Goal: Check status: Check status

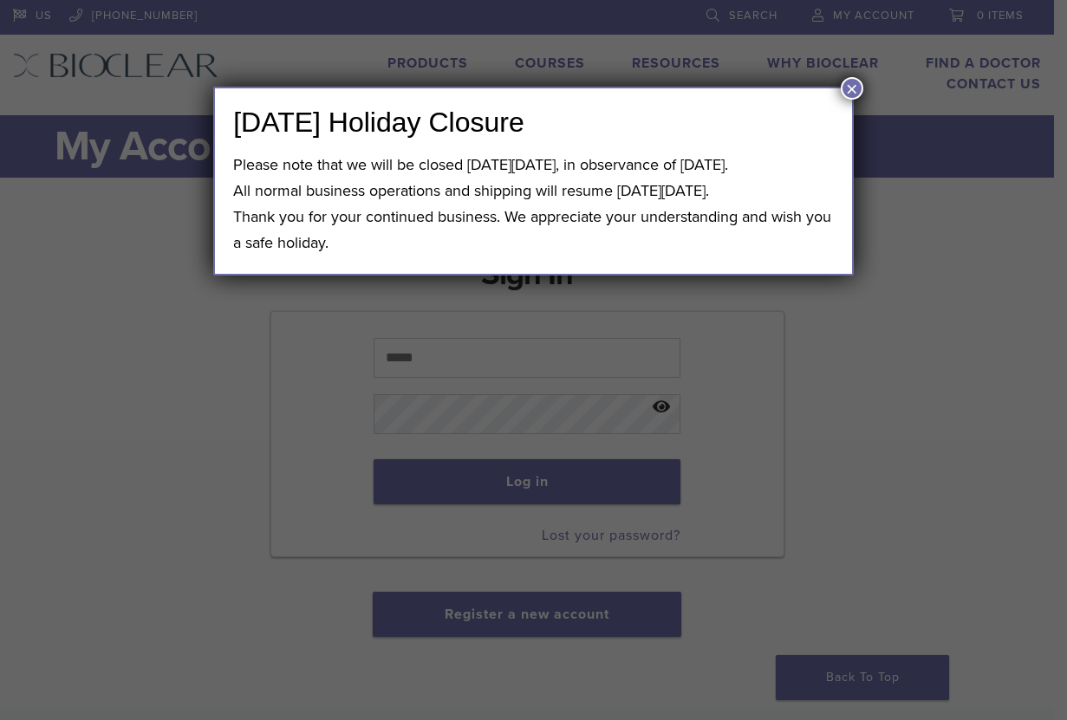
click at [853, 94] on button "×" at bounding box center [852, 88] width 23 height 23
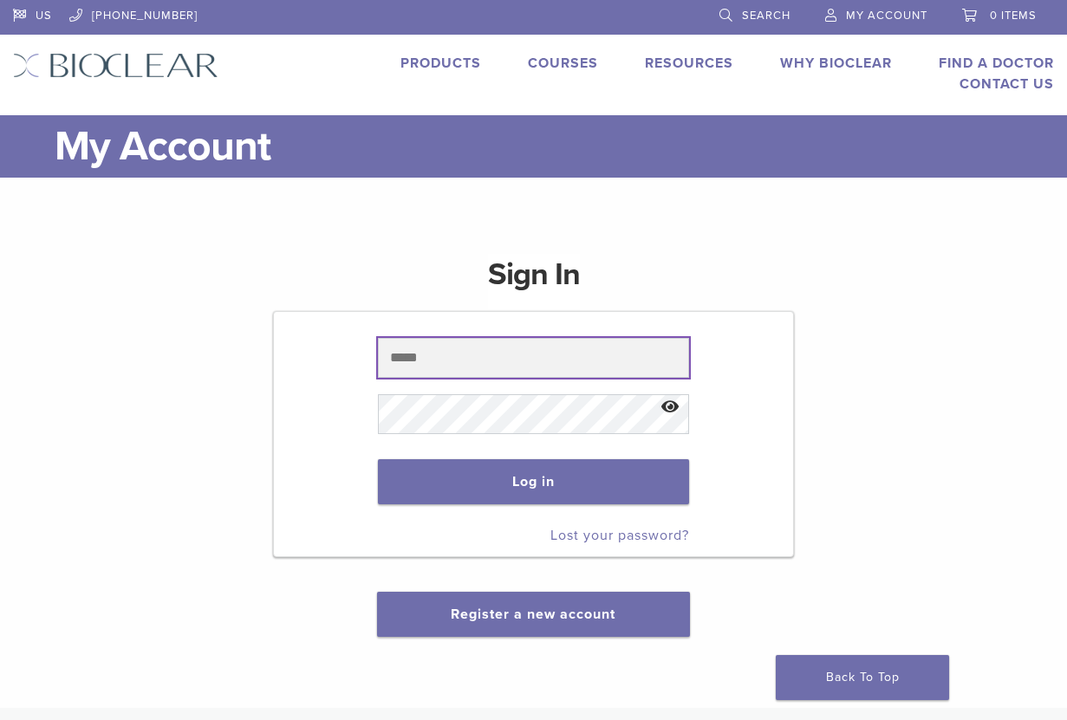
click at [451, 354] on input "text" at bounding box center [533, 358] width 311 height 40
paste input "**********"
type input "**********"
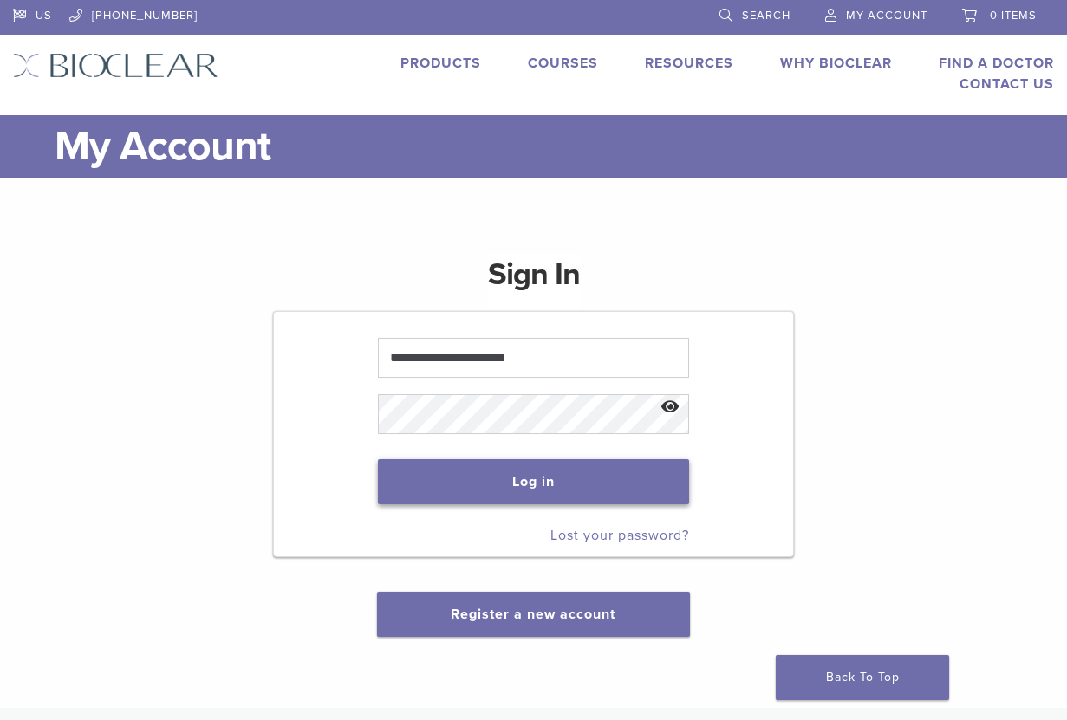
click at [506, 493] on button "Log in" at bounding box center [533, 481] width 311 height 45
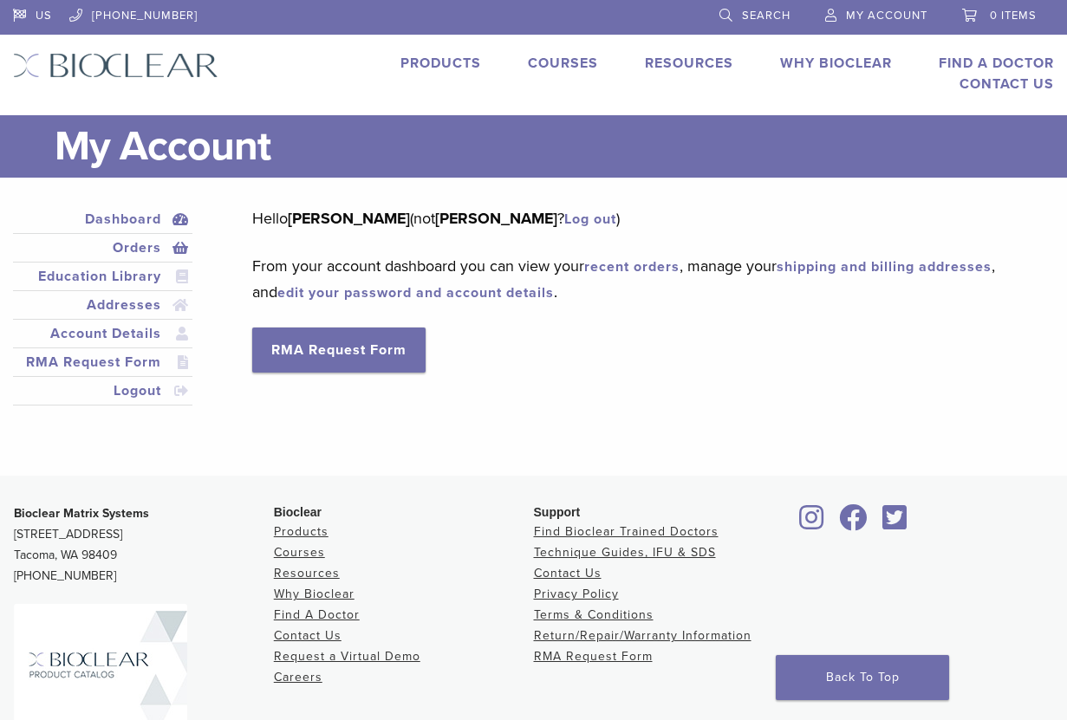
click at [139, 248] on link "Orders" at bounding box center [102, 247] width 172 height 21
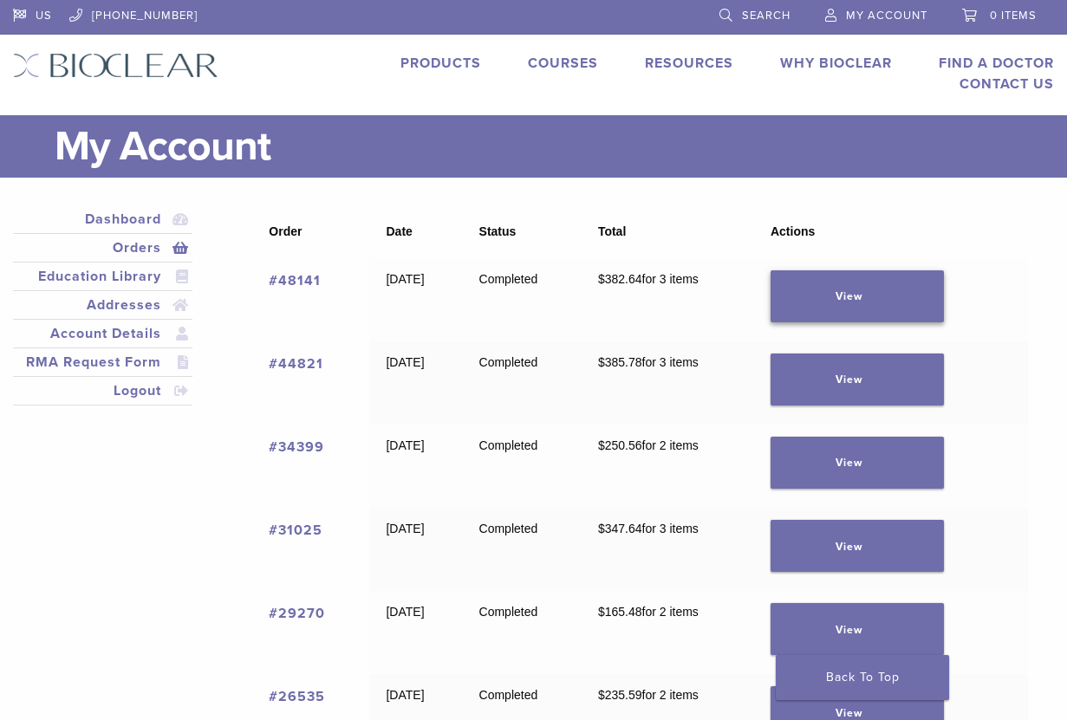
click at [878, 289] on link "View" at bounding box center [856, 296] width 173 height 52
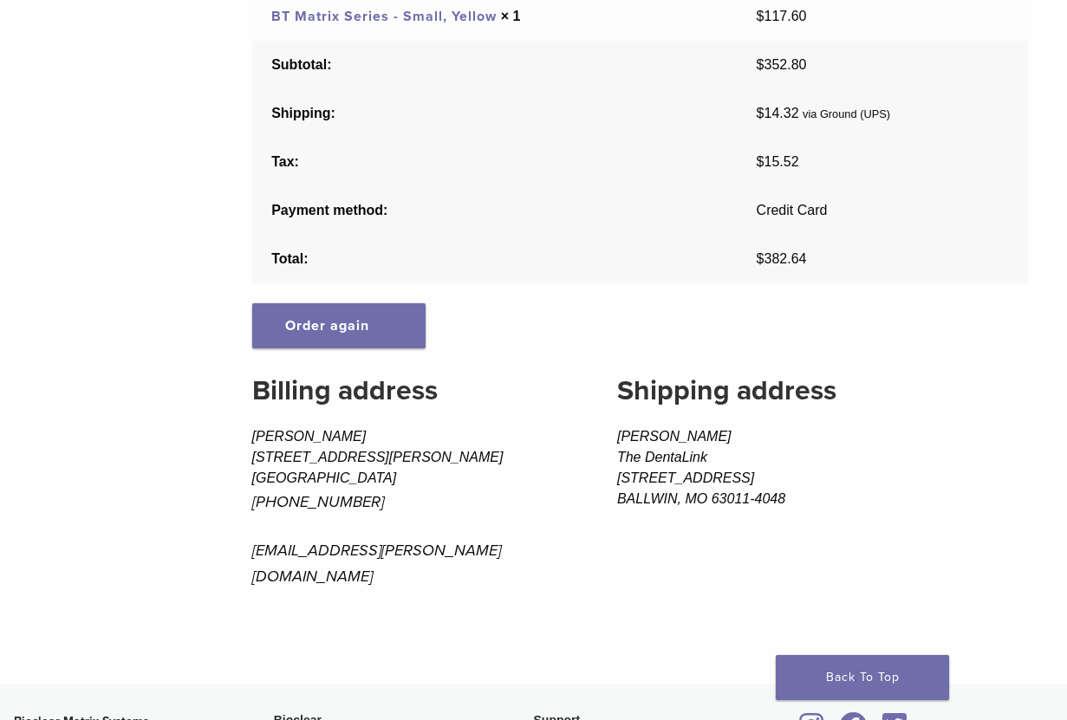
scroll to position [508, 0]
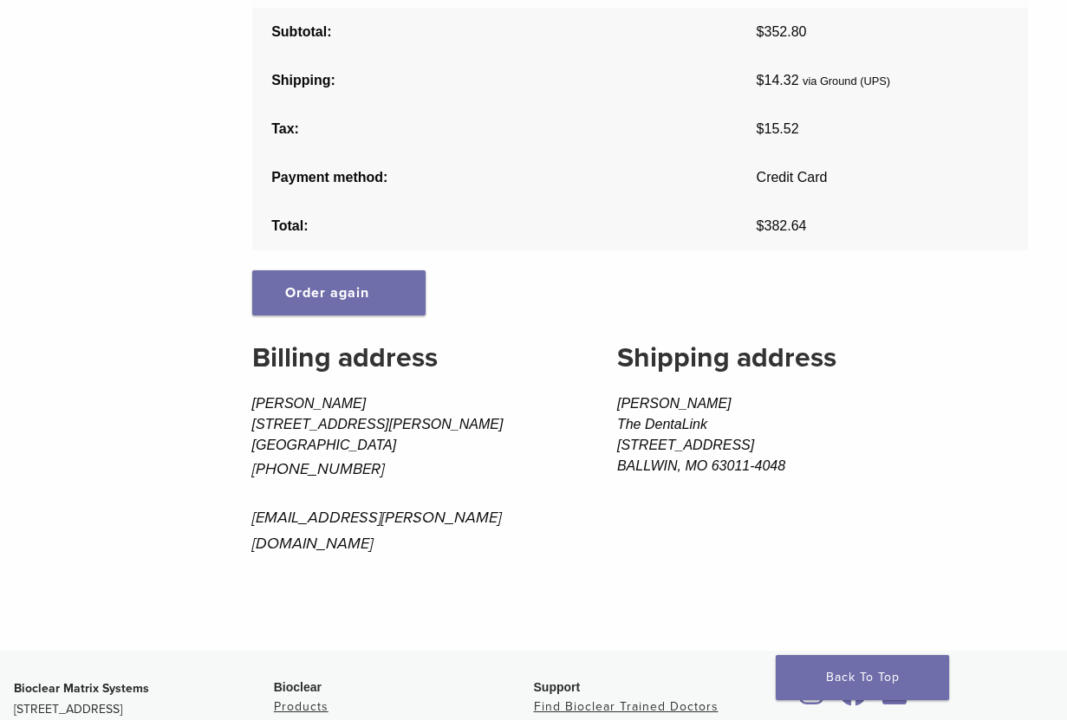
click at [340, 517] on p "orders@zenone.com" at bounding box center [412, 530] width 320 height 52
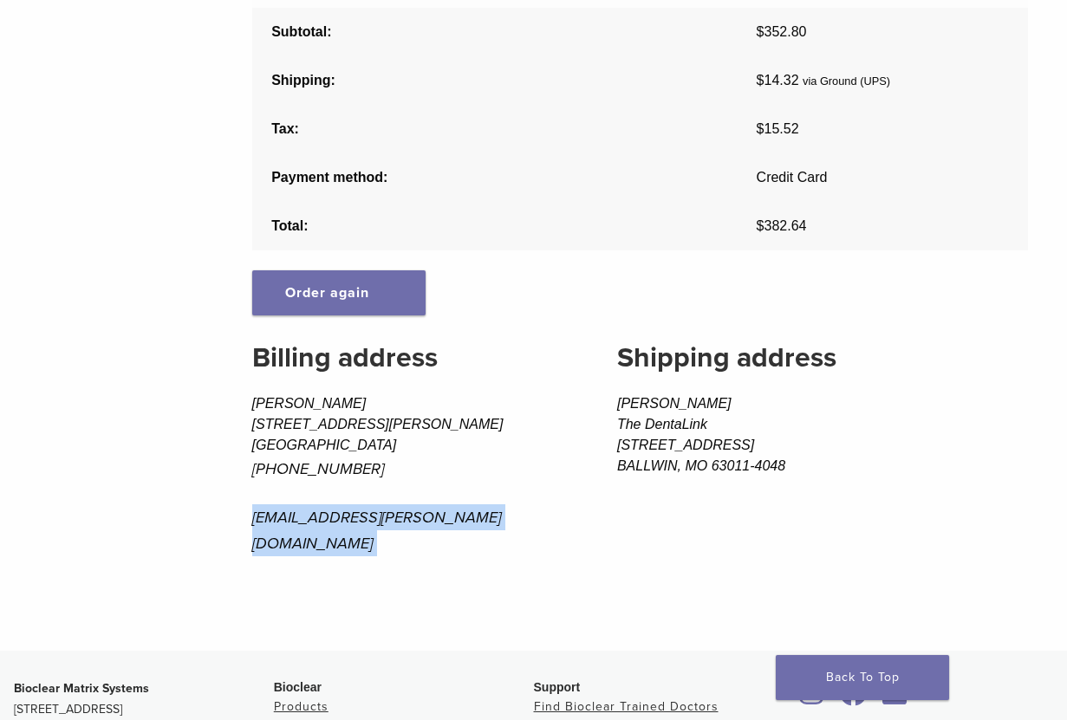
click at [340, 517] on p "orders@zenone.com" at bounding box center [412, 530] width 320 height 52
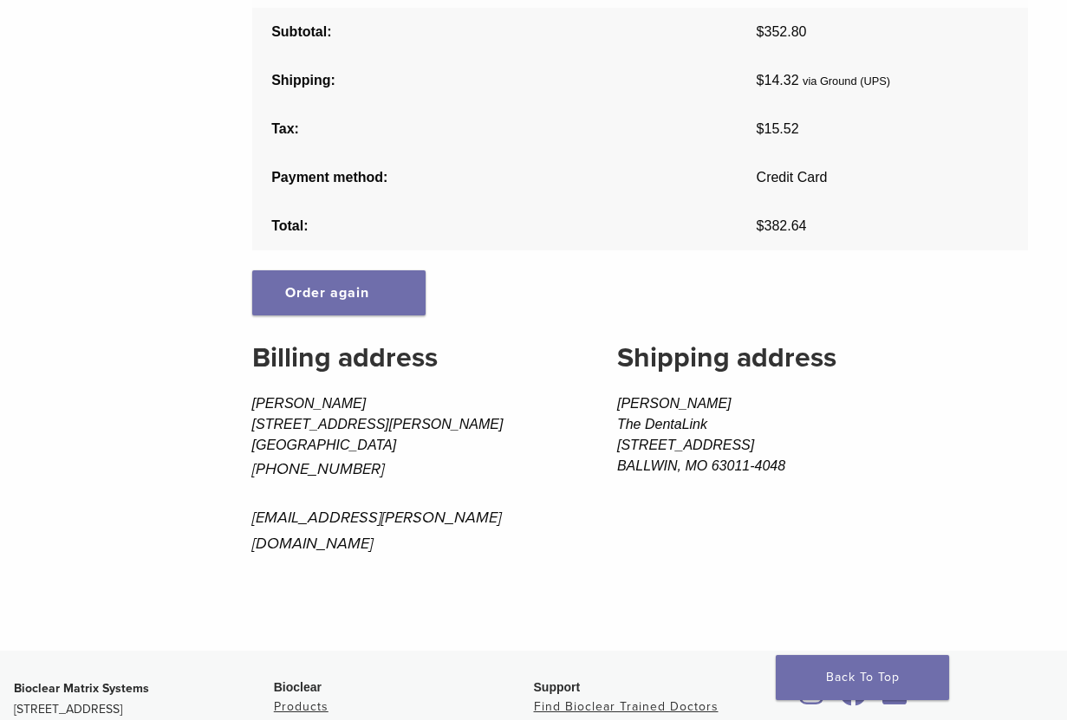
click at [646, 466] on address "ALLAN LINK The DentaLink 14335 MANCHESTER RD BALLWIN, MO 63011-4048" at bounding box center [822, 434] width 411 height 83
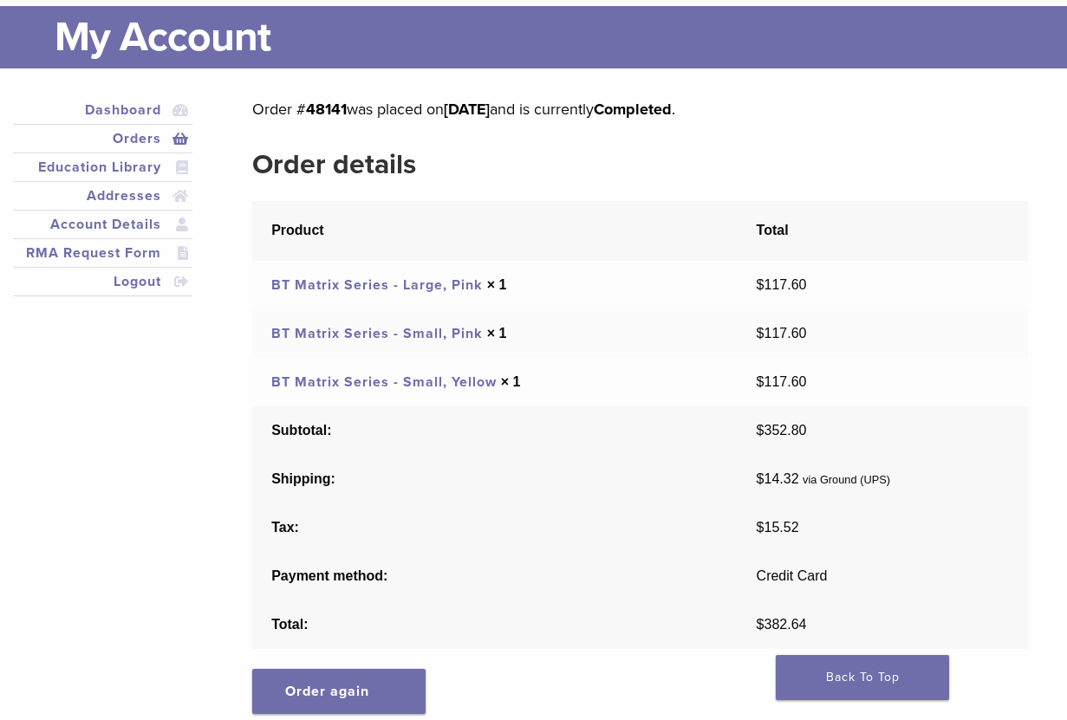
scroll to position [0, 0]
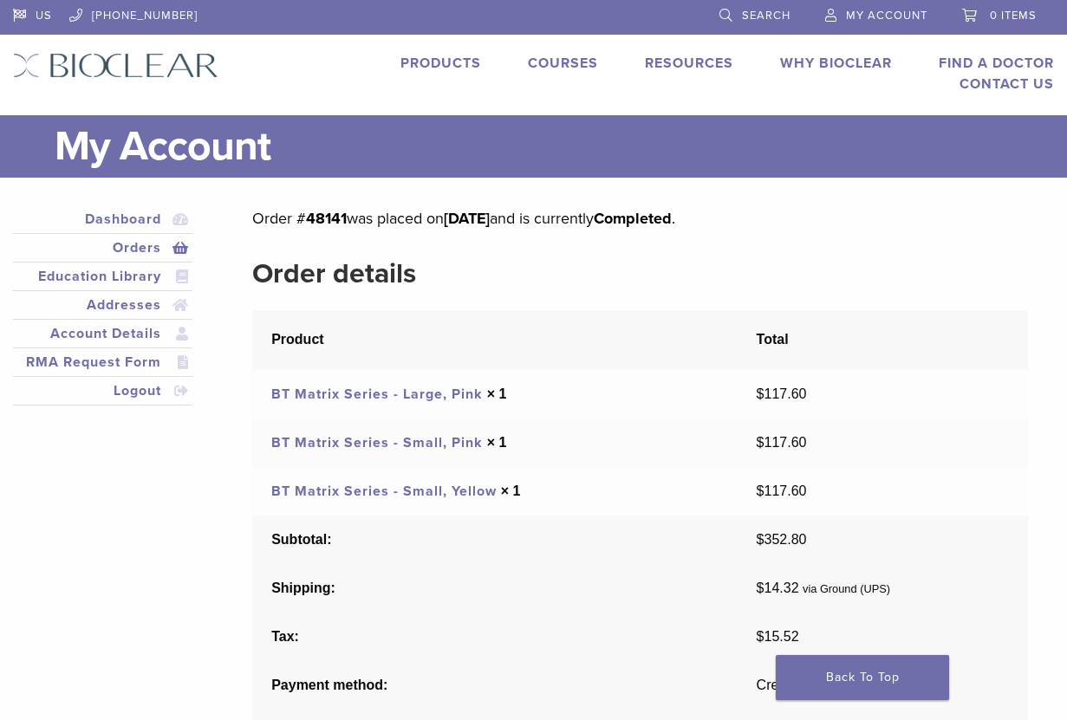
click at [348, 224] on p "Order # 48141 was placed on August 19, 2025 and is currently Completed ." at bounding box center [640, 218] width 776 height 26
click at [133, 263] on li "Education Library" at bounding box center [102, 277] width 179 height 29
click at [133, 238] on link "Orders" at bounding box center [102, 247] width 172 height 21
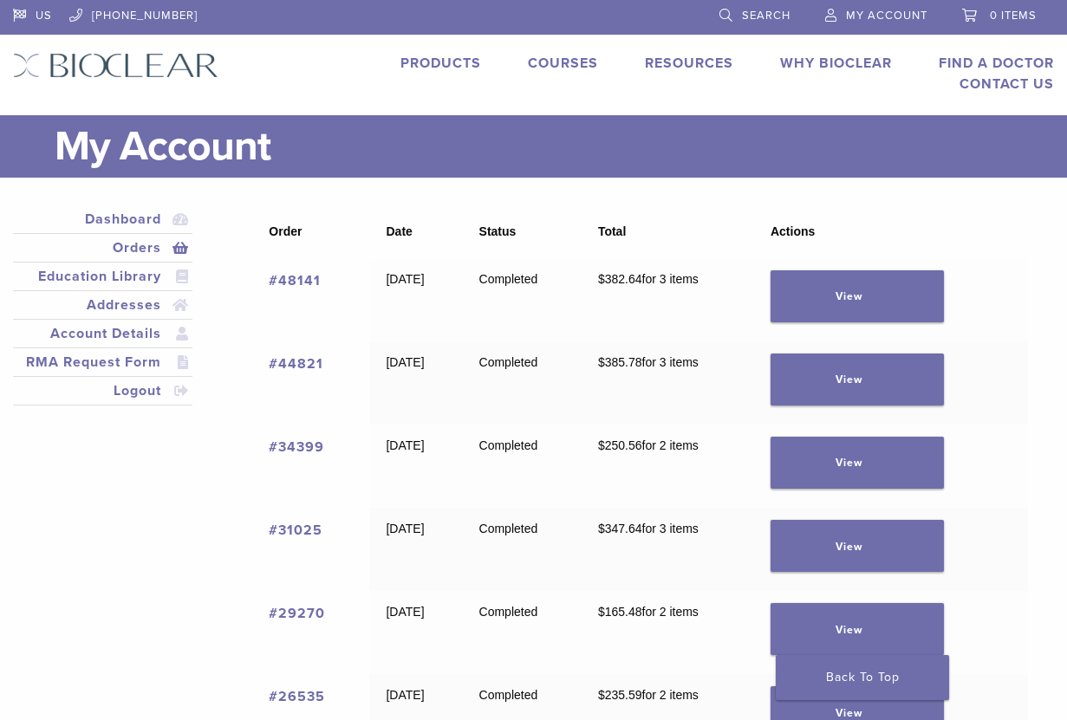
click at [283, 275] on link "#48141" at bounding box center [295, 280] width 52 height 17
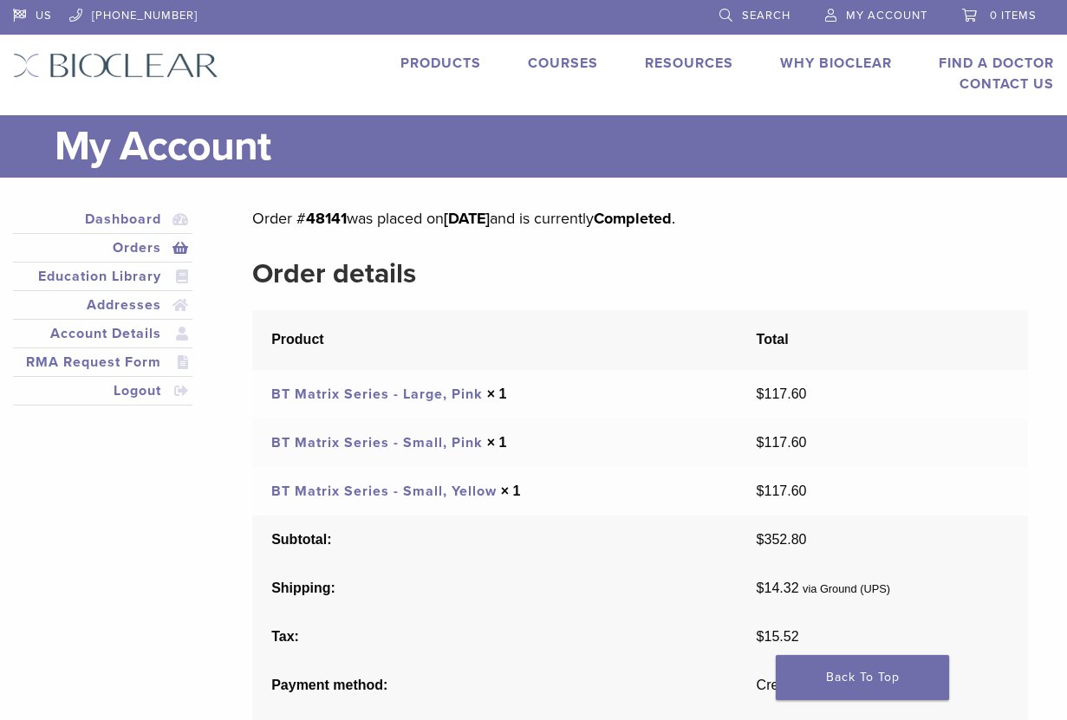
click at [363, 385] on td "BT Matrix Series - Large, Pink × 1" at bounding box center [494, 394] width 484 height 49
click at [773, 386] on td "$ 117.60" at bounding box center [882, 394] width 291 height 49
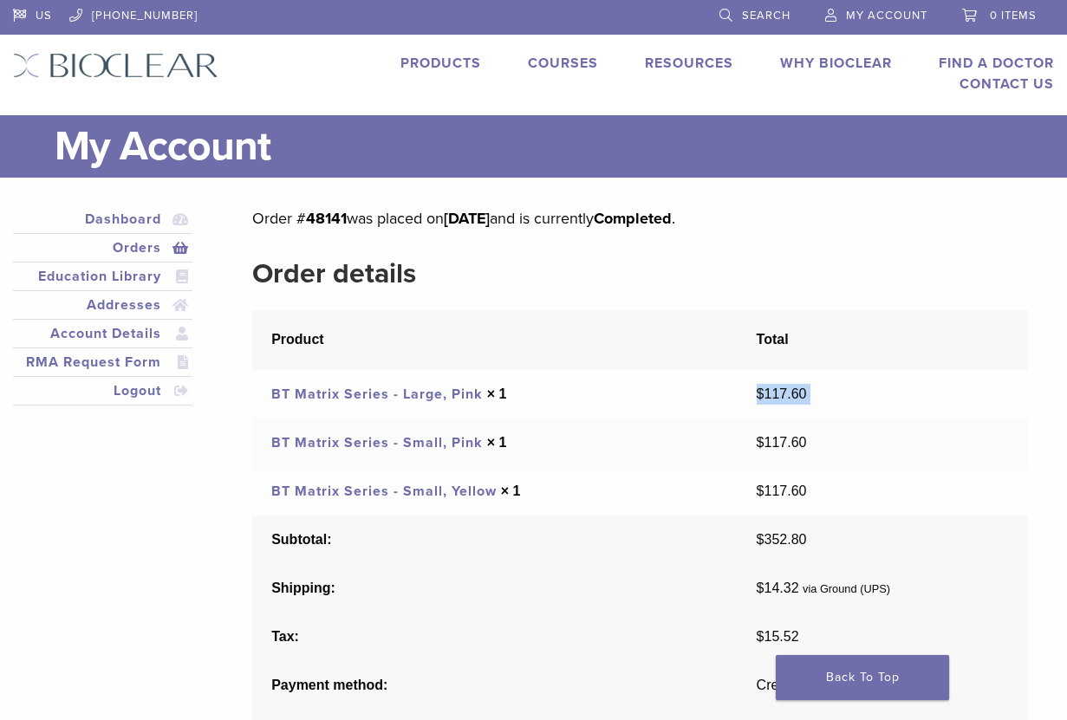
click at [773, 386] on td "$ 117.60" at bounding box center [882, 394] width 291 height 49
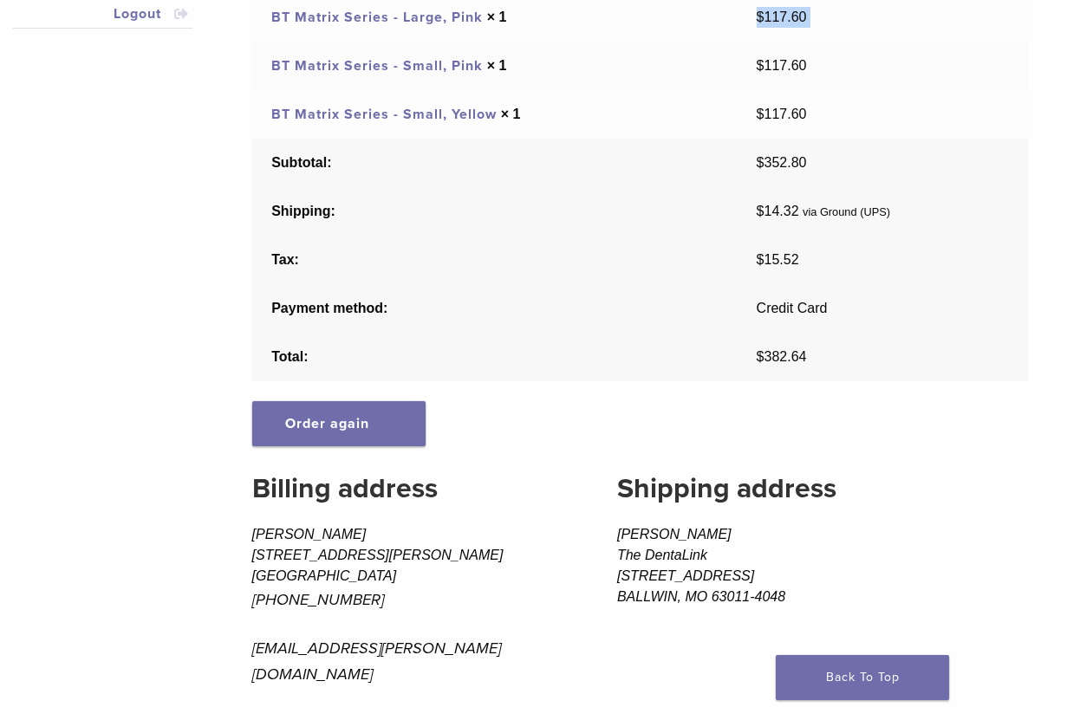
scroll to position [6, 0]
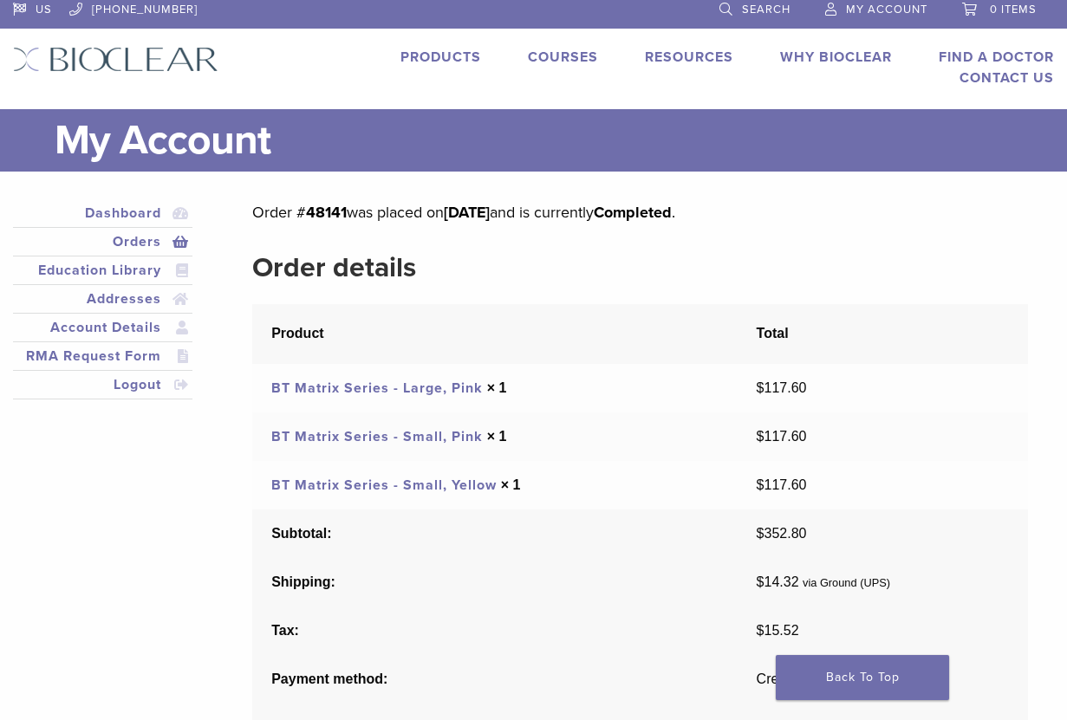
click at [380, 367] on td "BT Matrix Series - Large, Pink × 1" at bounding box center [494, 388] width 484 height 49
click at [378, 382] on link "BT Matrix Series - Large, Pink" at bounding box center [376, 388] width 211 height 17
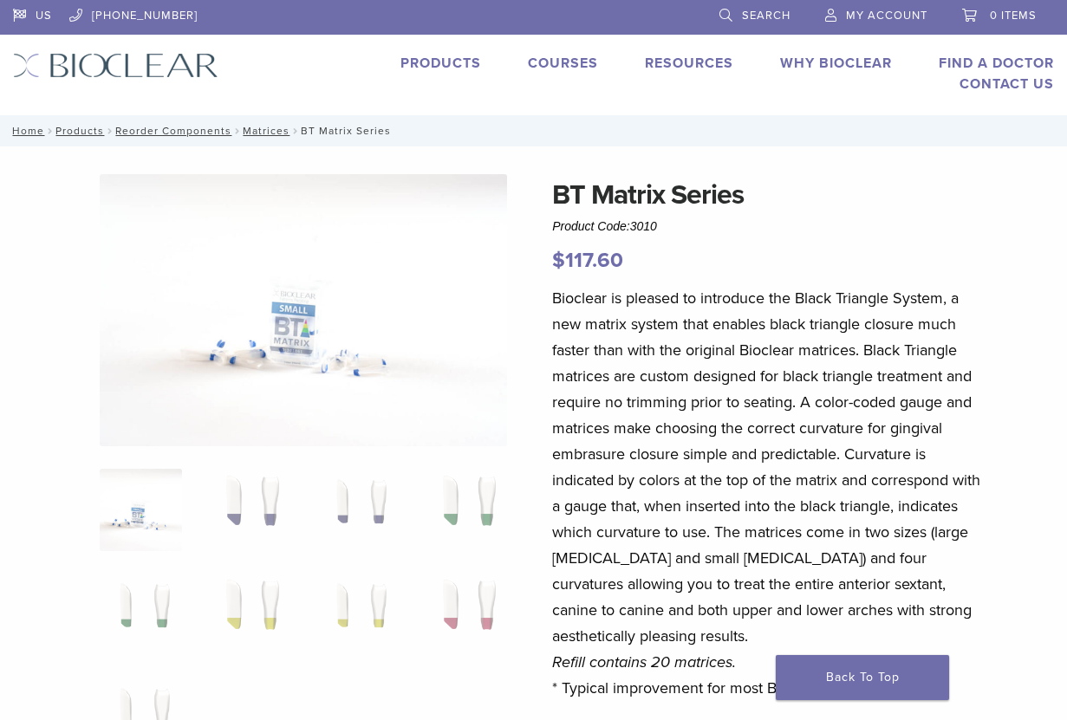
click at [141, 54] on img at bounding box center [115, 65] width 205 height 25
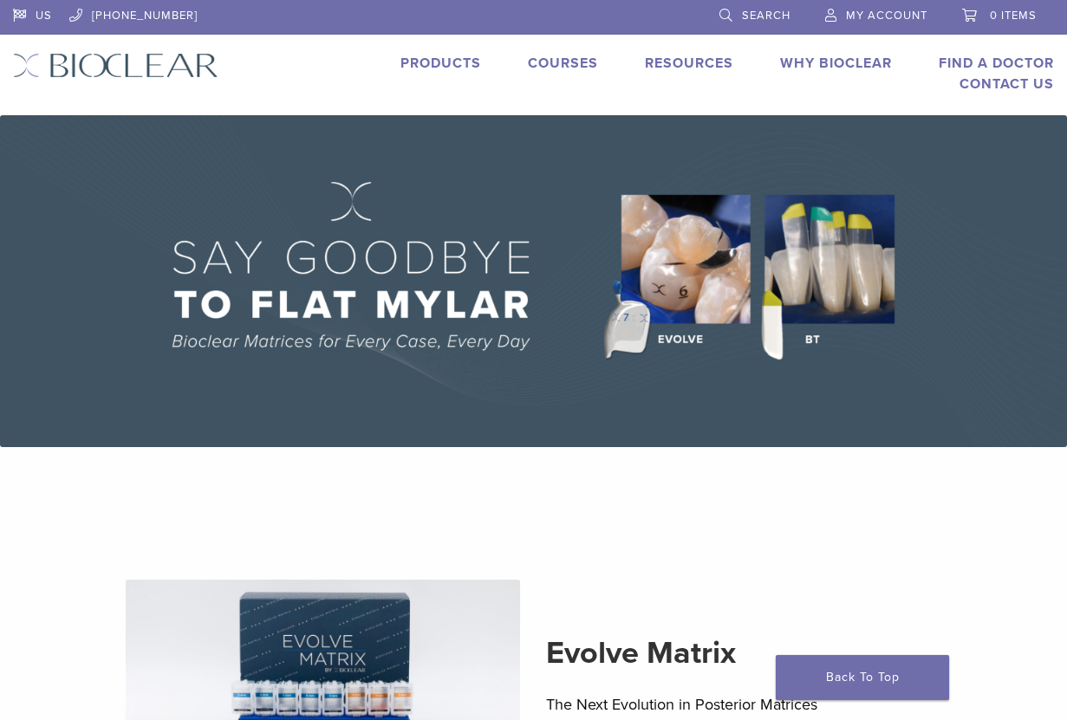
click at [461, 405] on img at bounding box center [533, 281] width 1067 height 332
click at [902, 21] on span "My Account" at bounding box center [886, 16] width 81 height 14
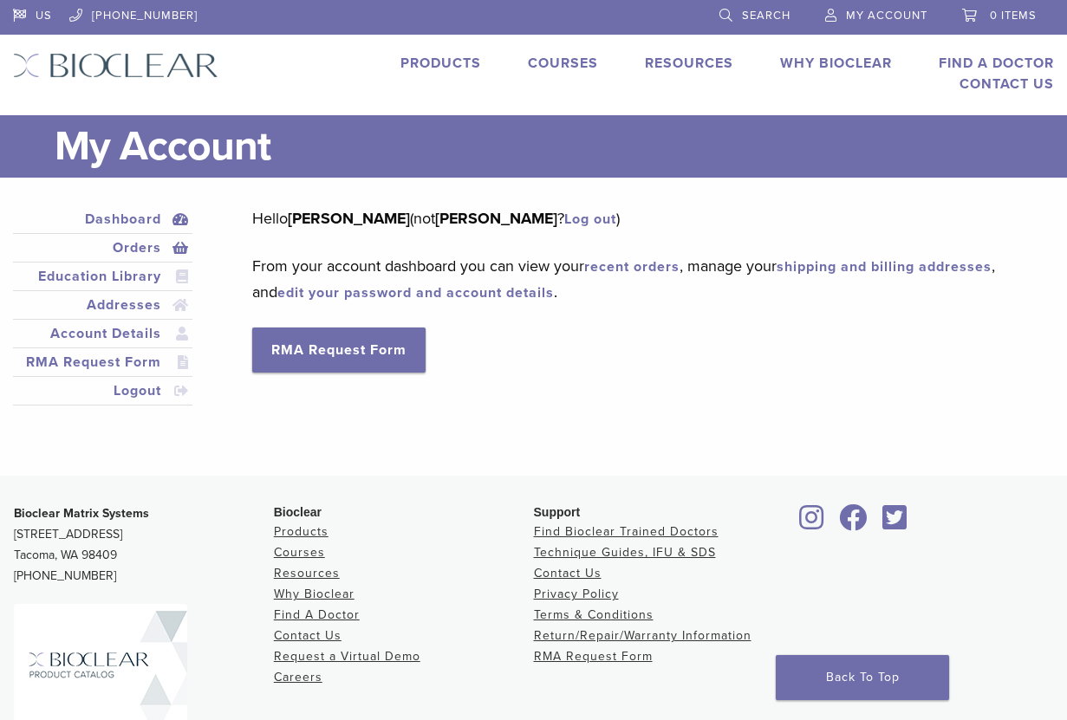
click at [161, 252] on link "Orders" at bounding box center [102, 247] width 172 height 21
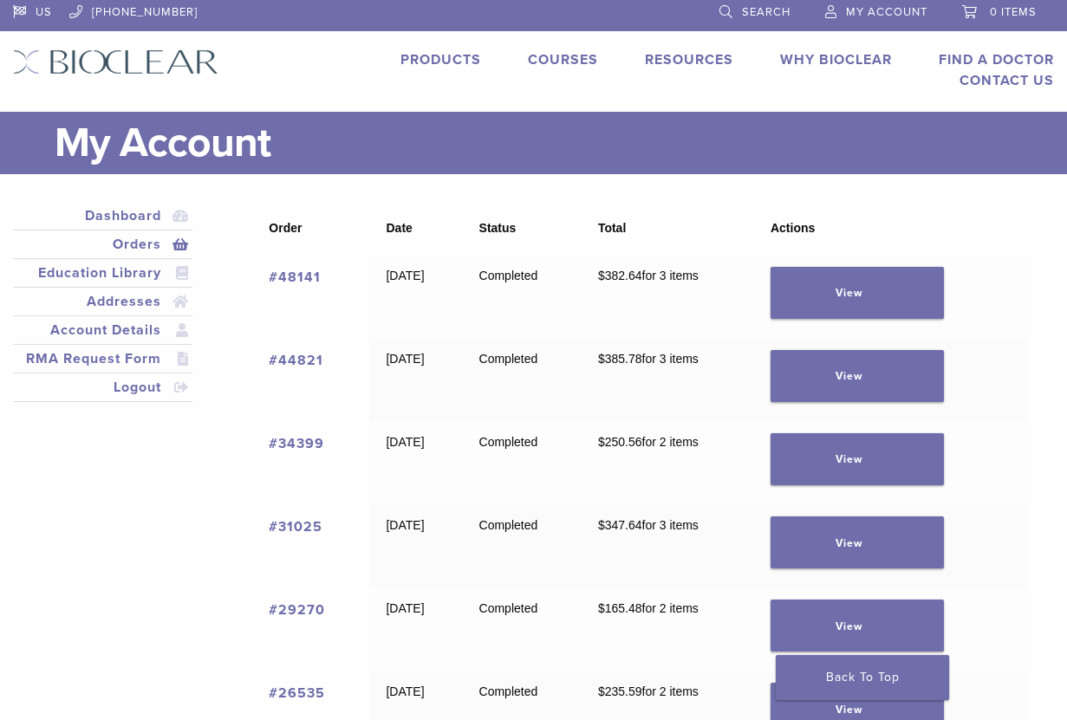
scroll to position [36, 0]
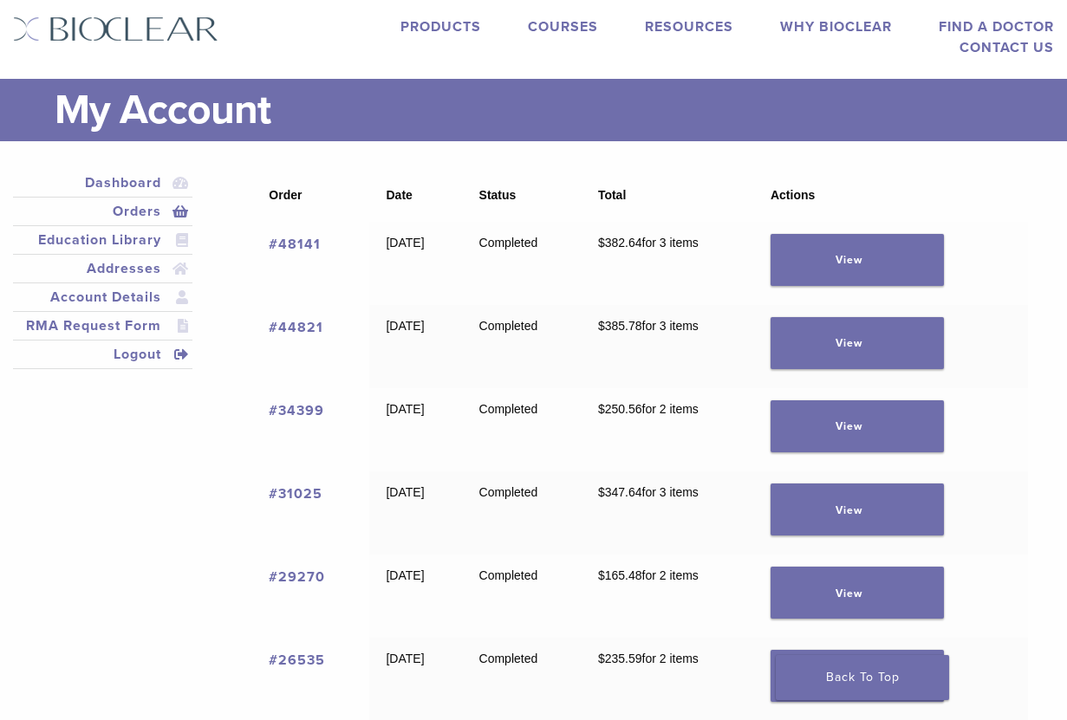
click at [145, 355] on link "Logout" at bounding box center [102, 354] width 172 height 21
